Goal: Complete application form

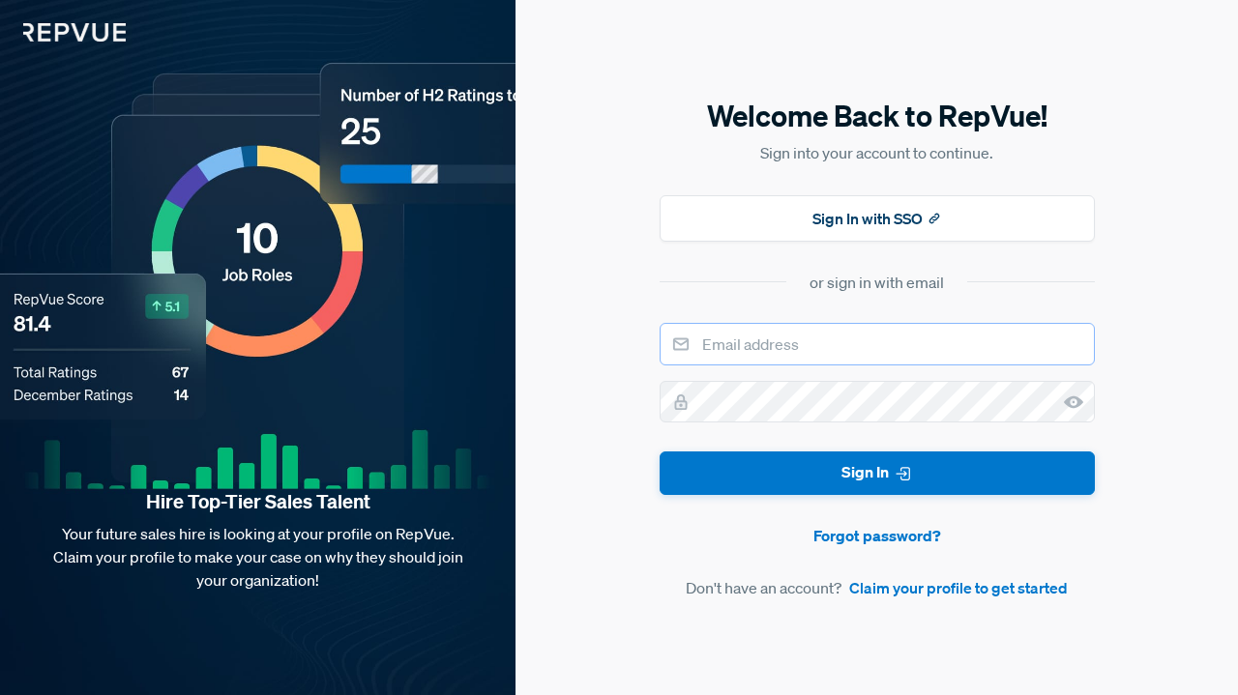
click at [853, 351] on input "email" at bounding box center [877, 344] width 435 height 43
type input "[EMAIL_ADDRESS][DOMAIN_NAME]"
click at [660, 452] on button "Sign In" at bounding box center [877, 474] width 435 height 44
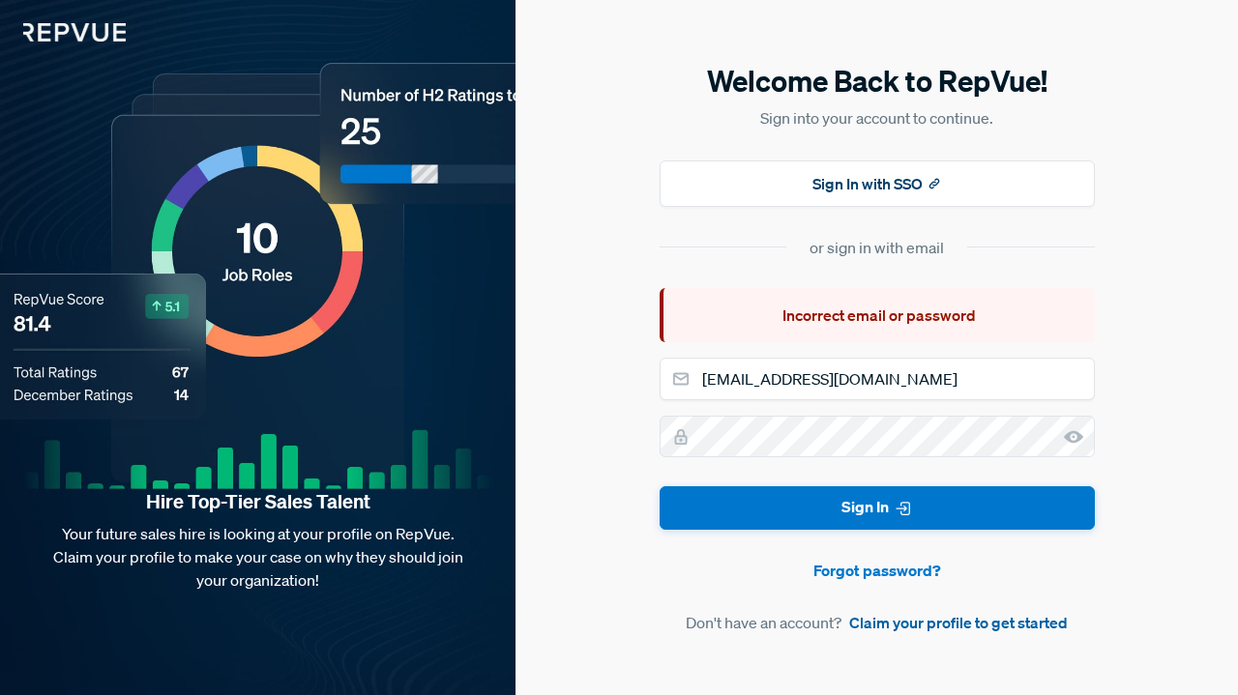
click at [886, 616] on link "Claim your profile to get started" at bounding box center [958, 622] width 219 height 23
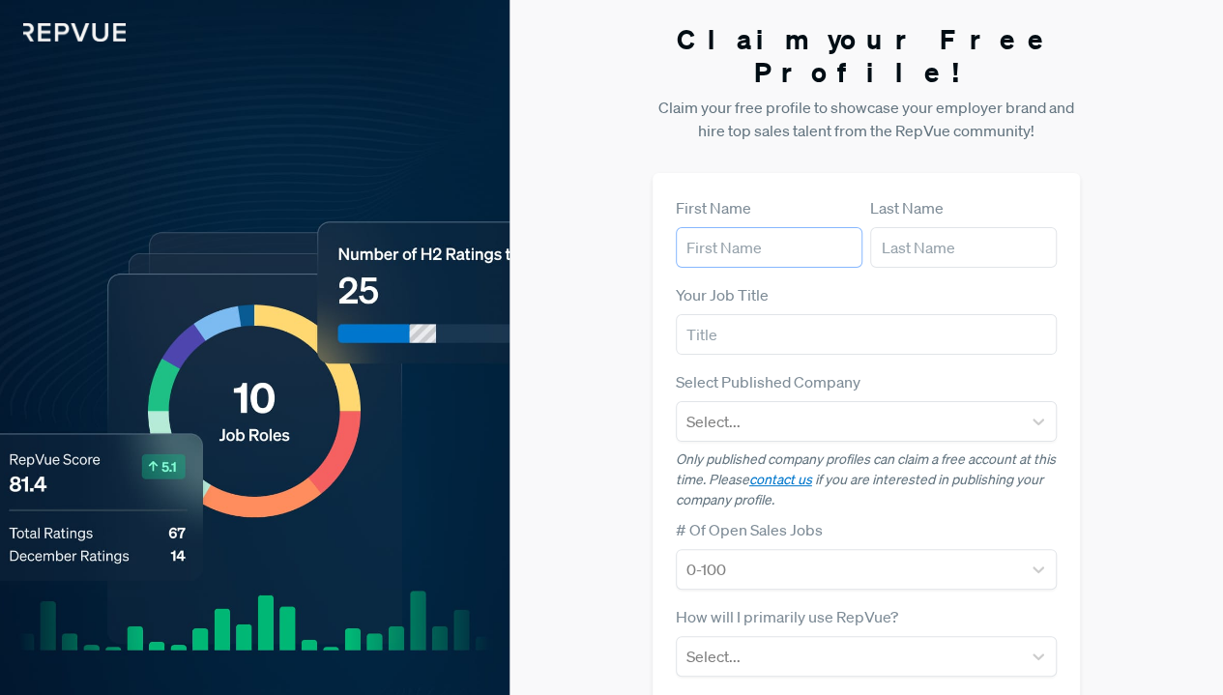
click at [766, 231] on input "text" at bounding box center [769, 247] width 187 height 41
type input "[PERSON_NAME]"
type input "Business Analyst"
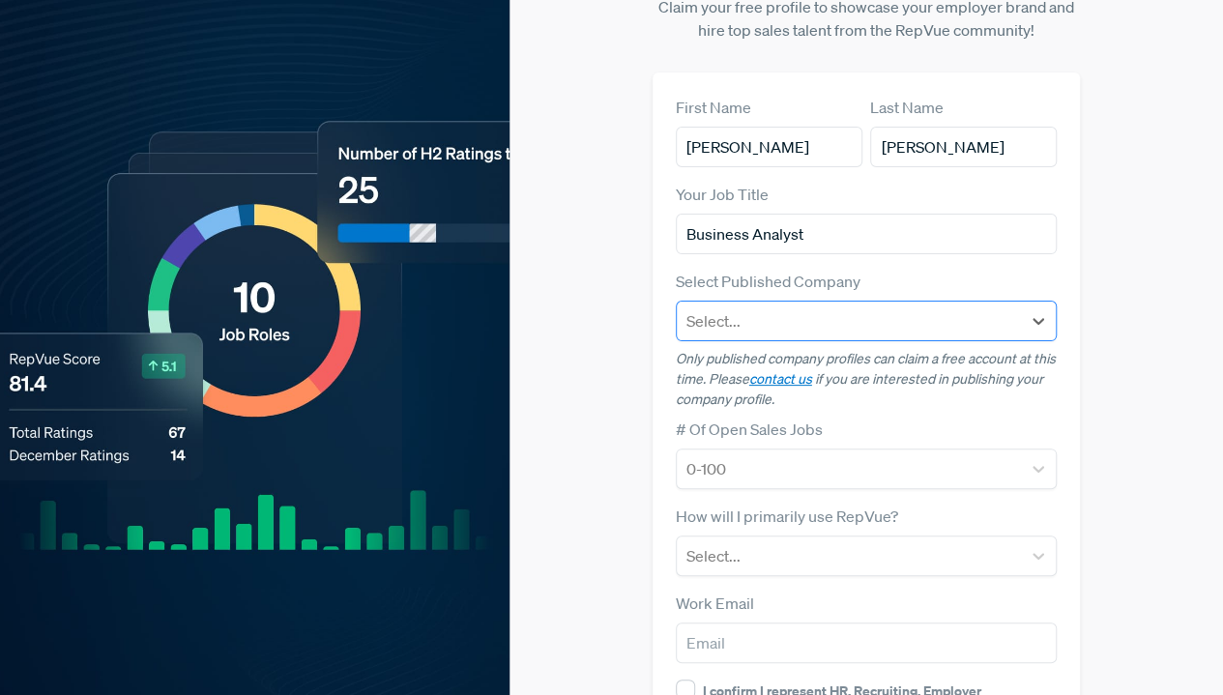
click at [766, 304] on div "Select..." at bounding box center [849, 321] width 345 height 35
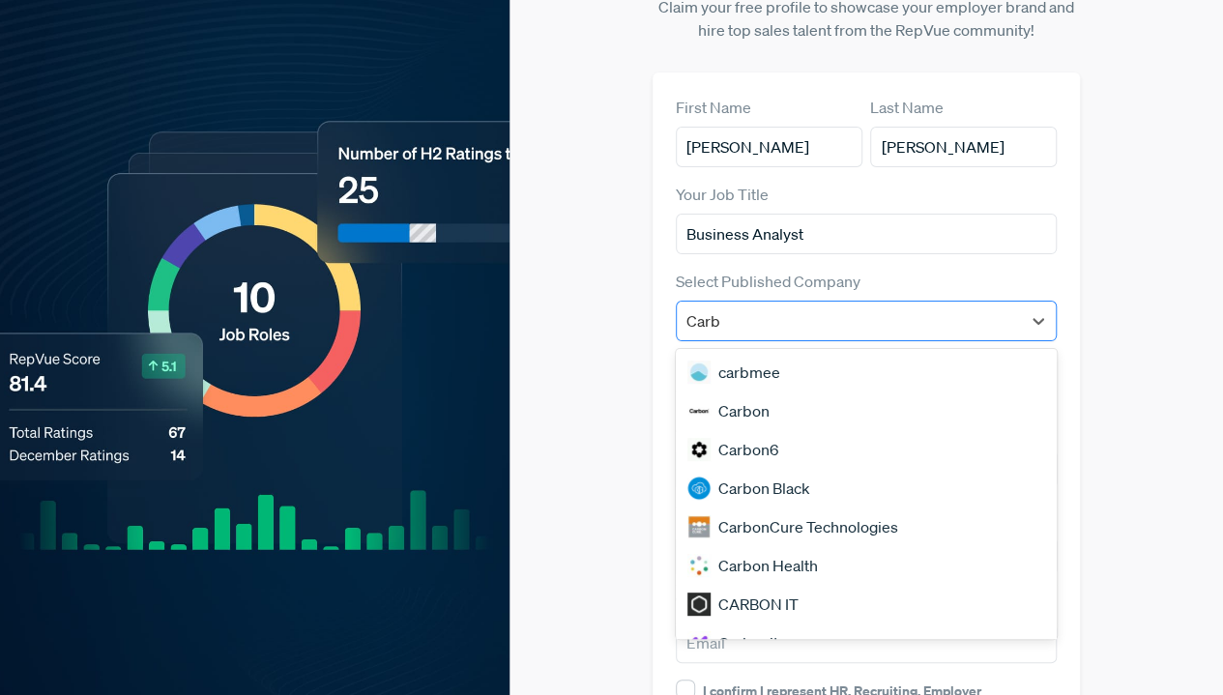
type input "Carbo"
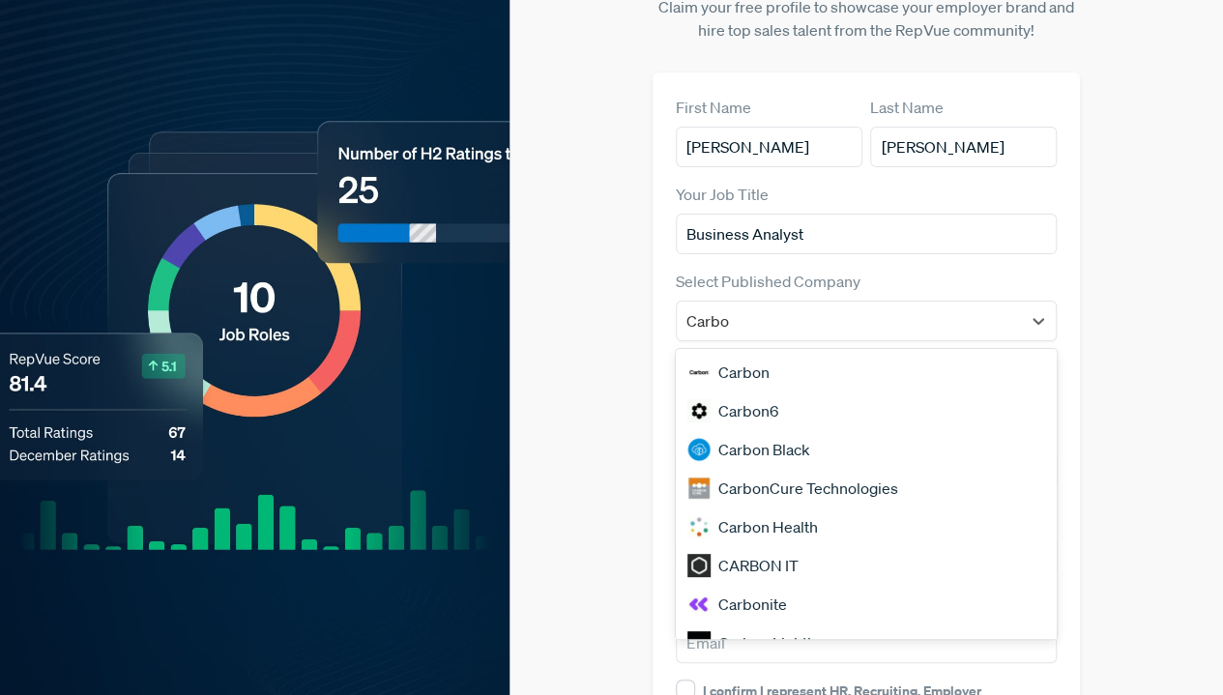
click at [757, 392] on div "Carbon6" at bounding box center [867, 411] width 382 height 39
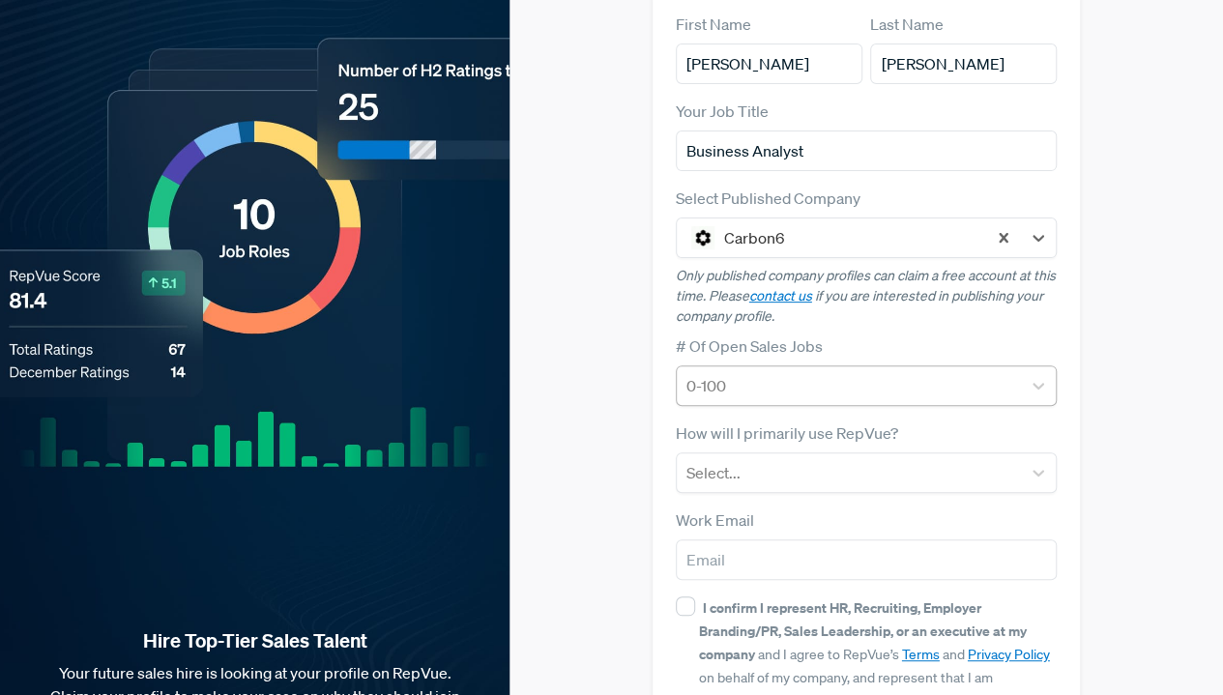
scroll to position [185, 0]
click at [746, 371] on div at bounding box center [850, 384] width 326 height 27
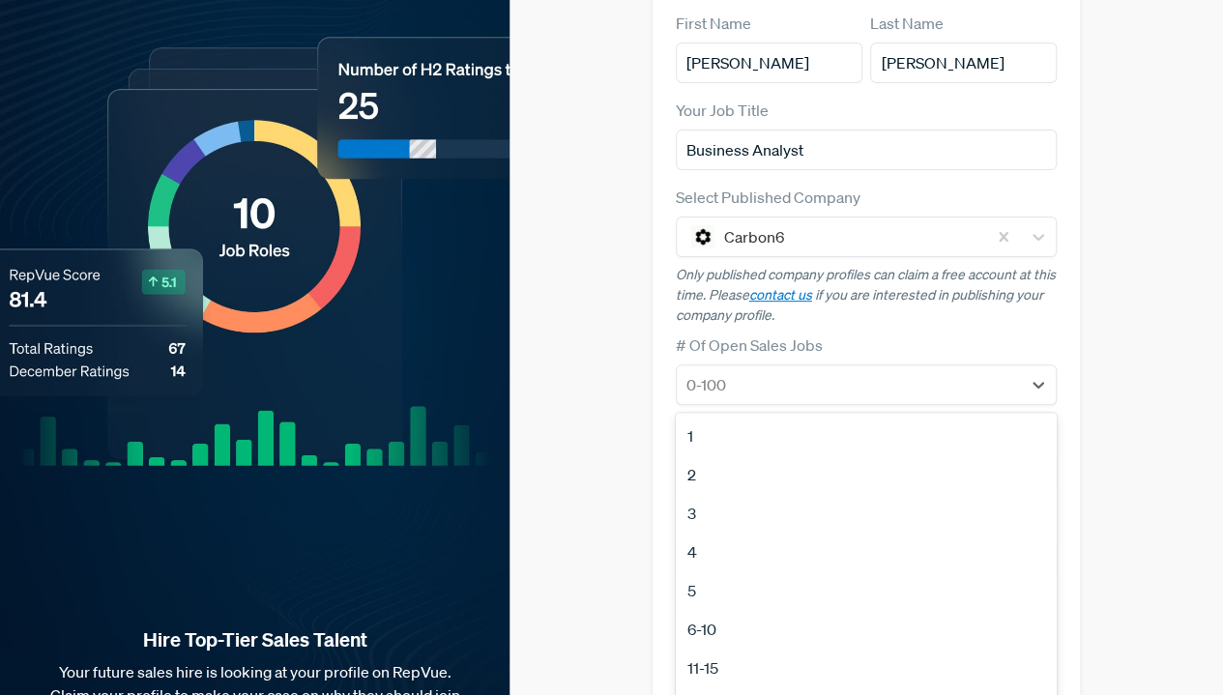
click at [716, 610] on div "6-10" at bounding box center [867, 629] width 382 height 39
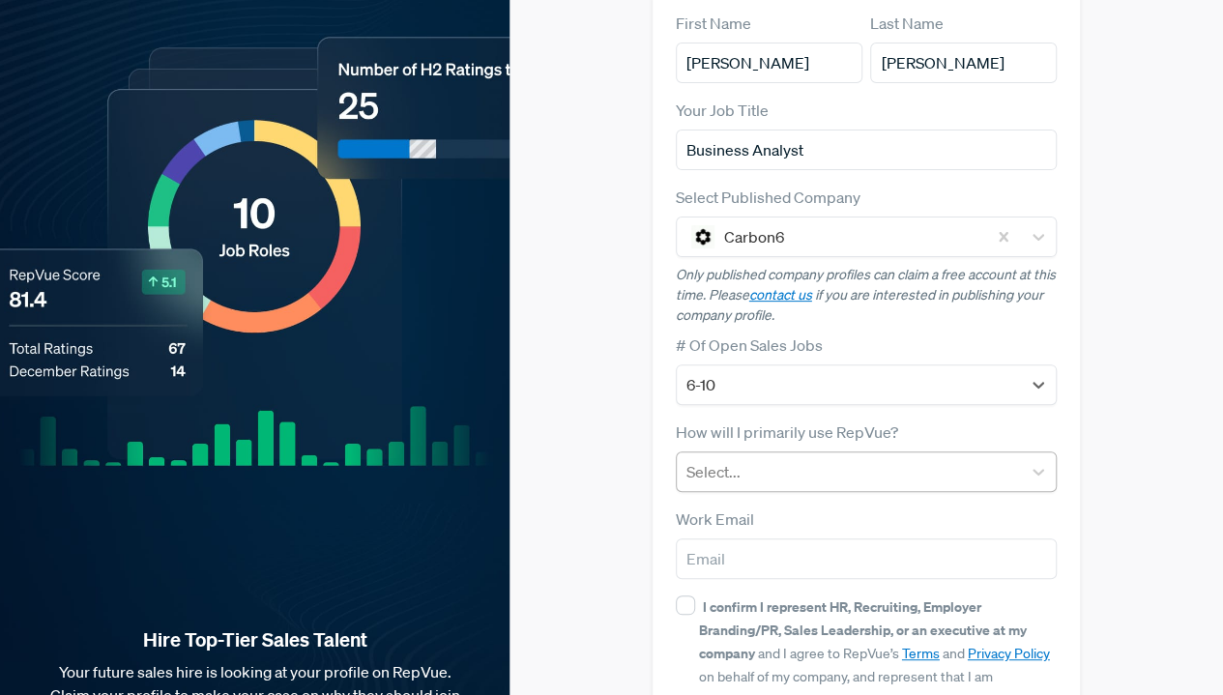
click at [796, 458] on div at bounding box center [850, 471] width 326 height 27
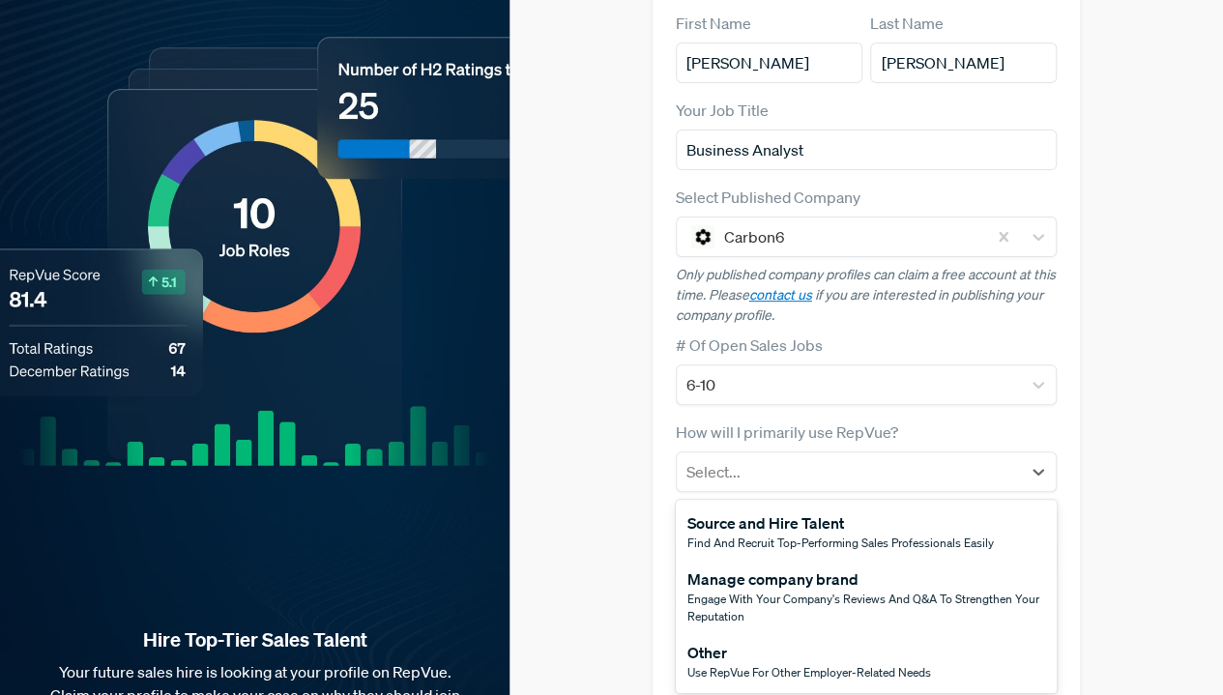
click at [778, 512] on div "Source and Hire Talent" at bounding box center [841, 523] width 307 height 23
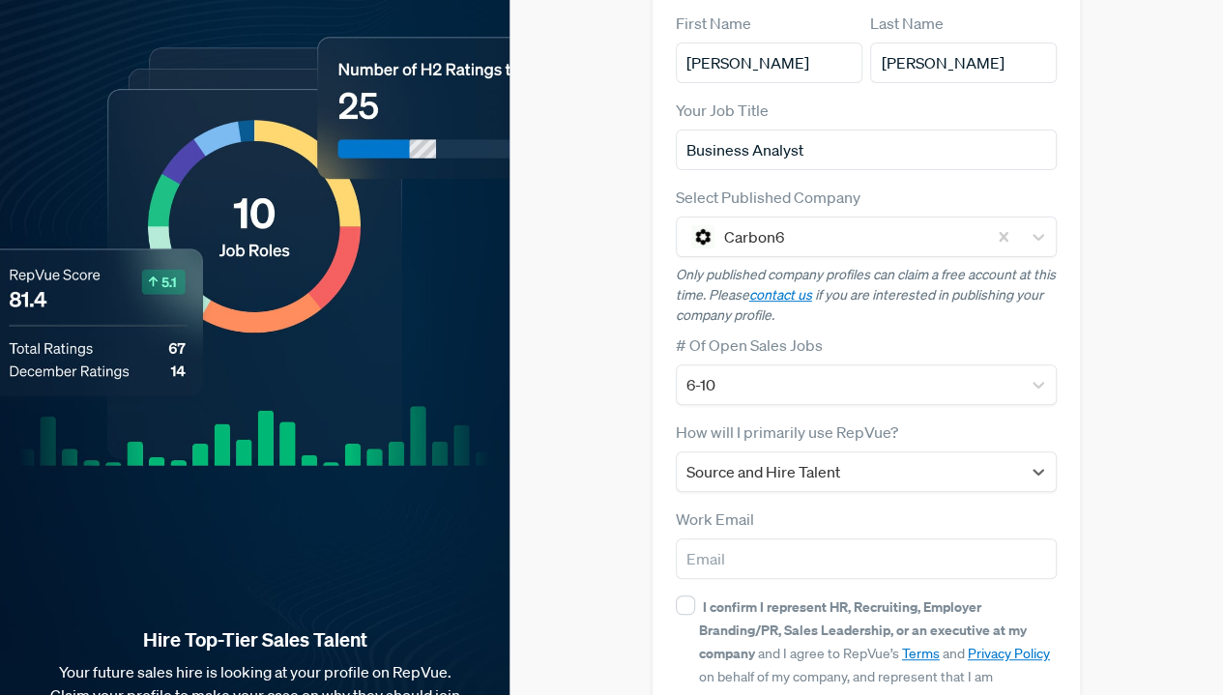
scroll to position [285, 0]
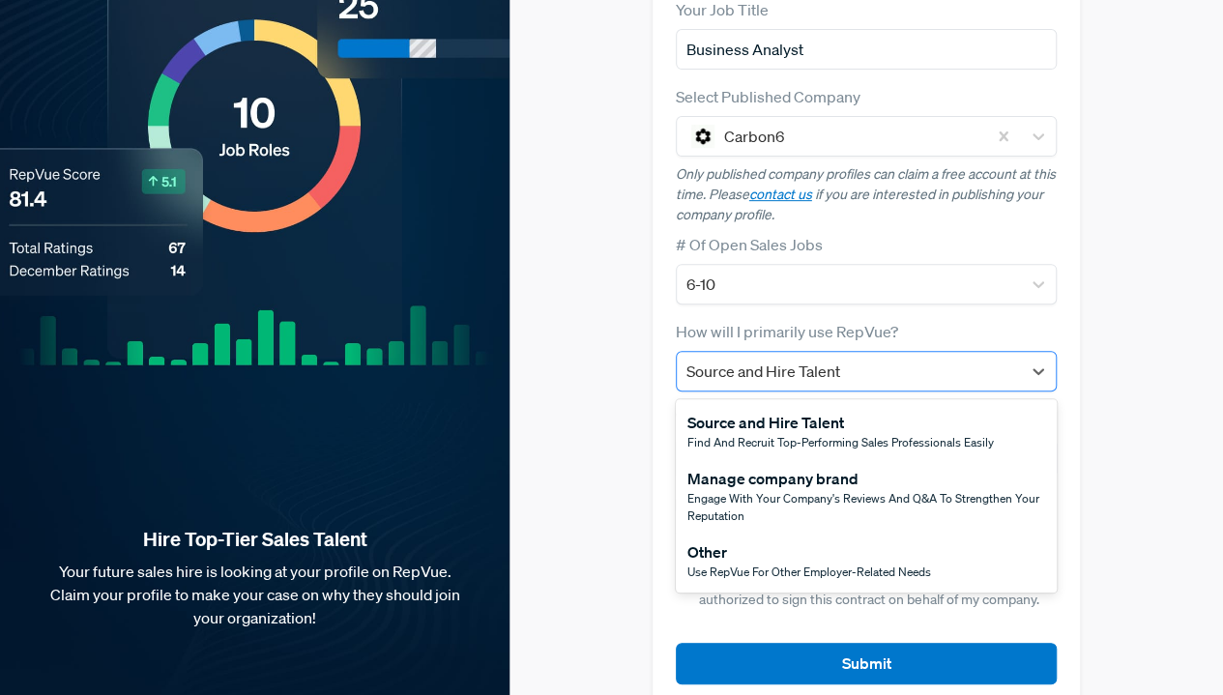
click at [818, 354] on div "Source and Hire Talent" at bounding box center [849, 371] width 345 height 35
click at [760, 564] on div "Use RepVue for other employer-related needs" at bounding box center [810, 572] width 244 height 17
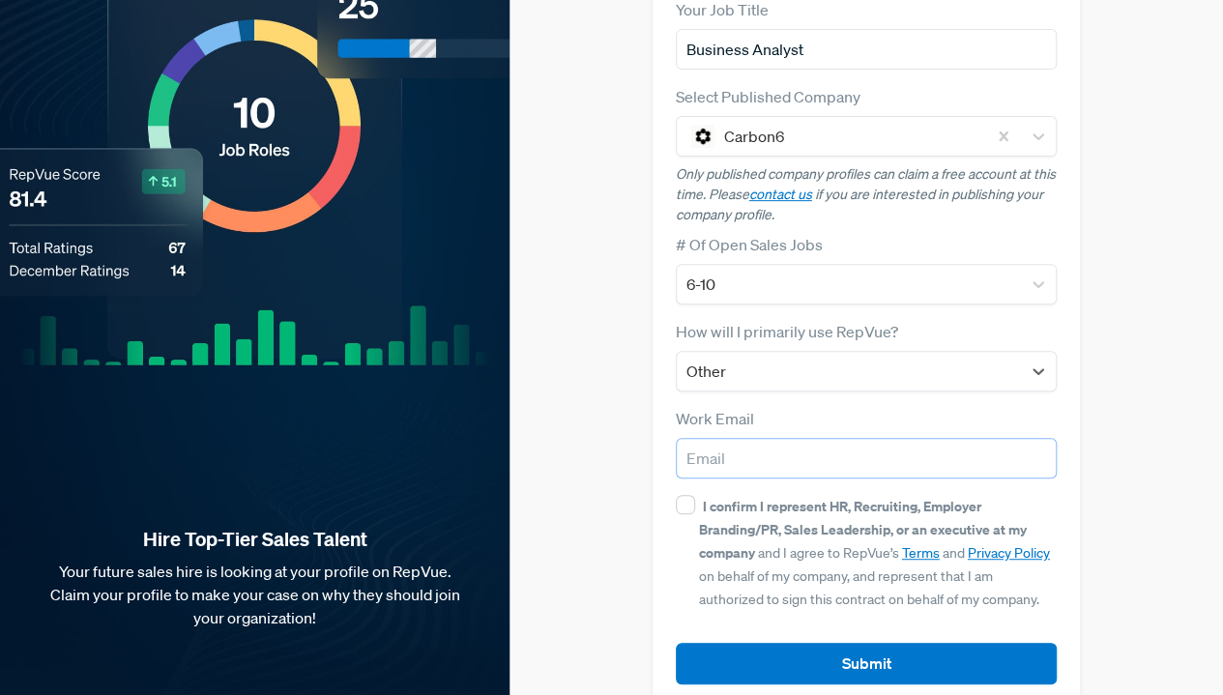
click at [774, 438] on input "email" at bounding box center [867, 458] width 382 height 41
click at [699, 494] on div "I confirm I represent HR, Recruiting, Employer Branding/PR, Sales Leadership, o…" at bounding box center [878, 552] width 359 height 116
click at [695, 495] on input "I confirm I represent HR, Recruiting, Employer Branding/PR, Sales Leadership, o…" at bounding box center [685, 504] width 19 height 19
click at [676, 495] on input "I confirm I represent HR, Recruiting, Employer Branding/PR, Sales Leadership, o…" at bounding box center [685, 504] width 19 height 19
checkbox input "false"
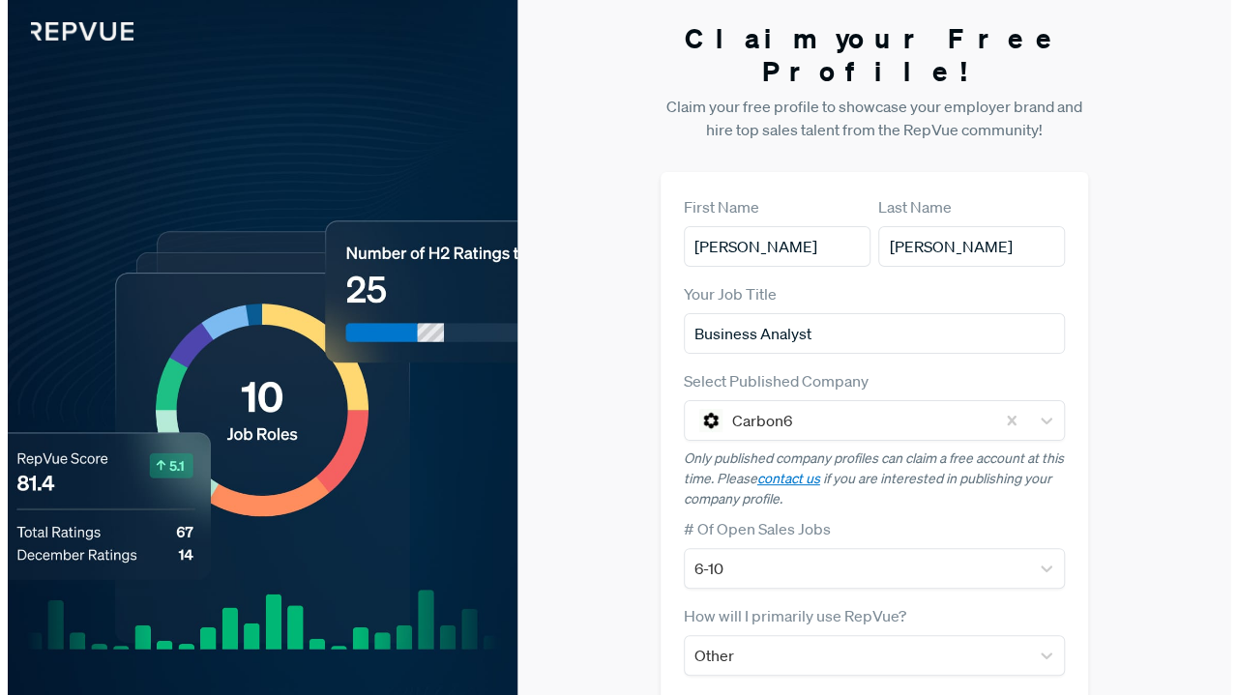
scroll to position [0, 0]
